Goal: Information Seeking & Learning: Learn about a topic

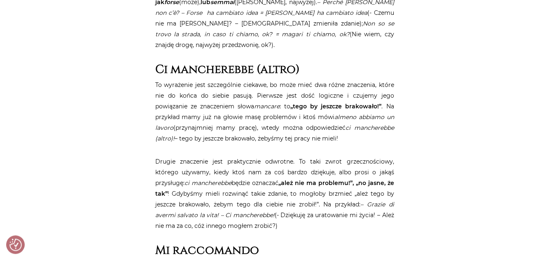
scroll to position [1250, 0]
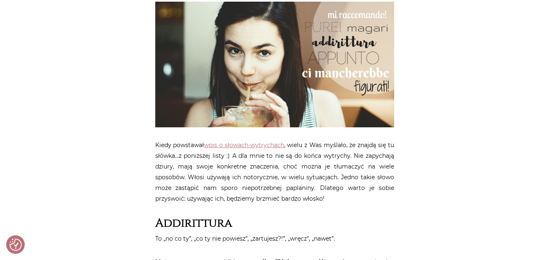
checkbox input "true"
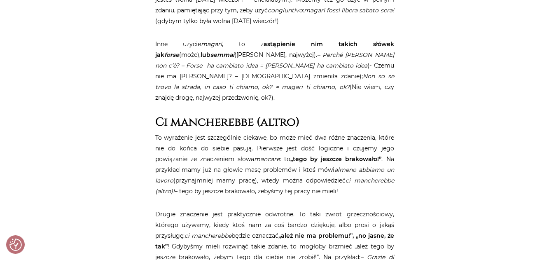
scroll to position [1218, 0]
